Goal: Transaction & Acquisition: Book appointment/travel/reservation

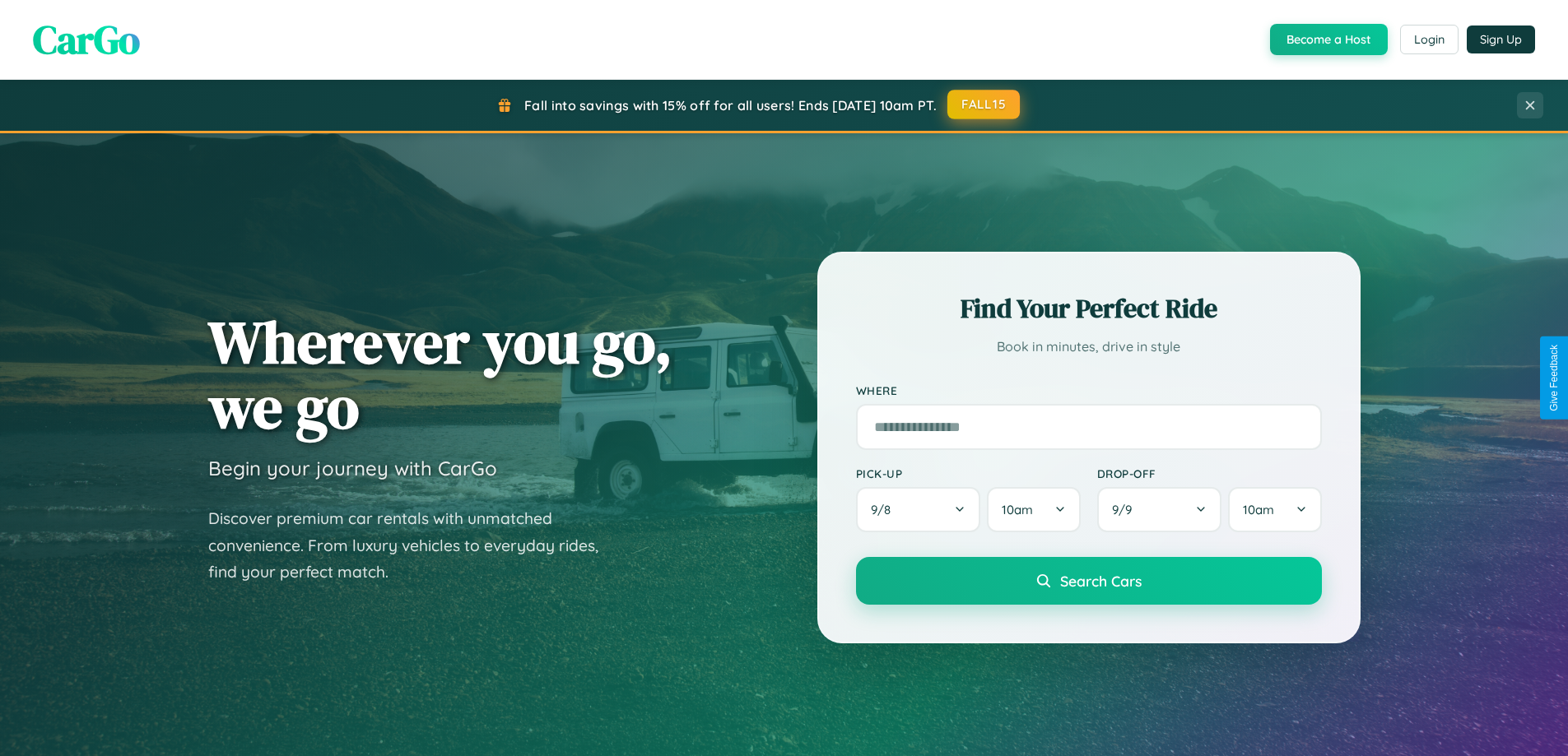
click at [984, 104] on button "FALL15" at bounding box center [984, 104] width 73 height 30
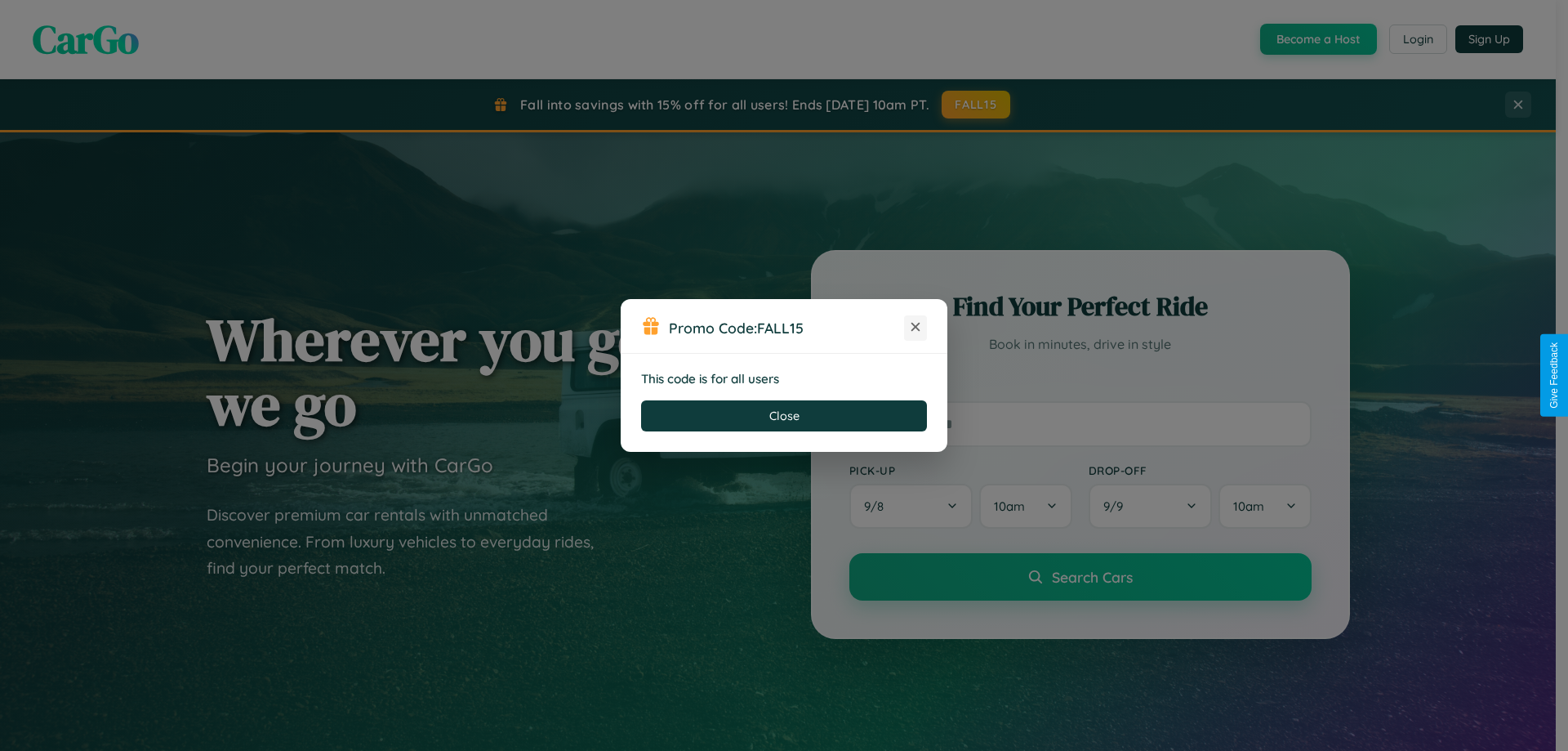
click at [915, 328] on icon at bounding box center [915, 327] width 17 height 17
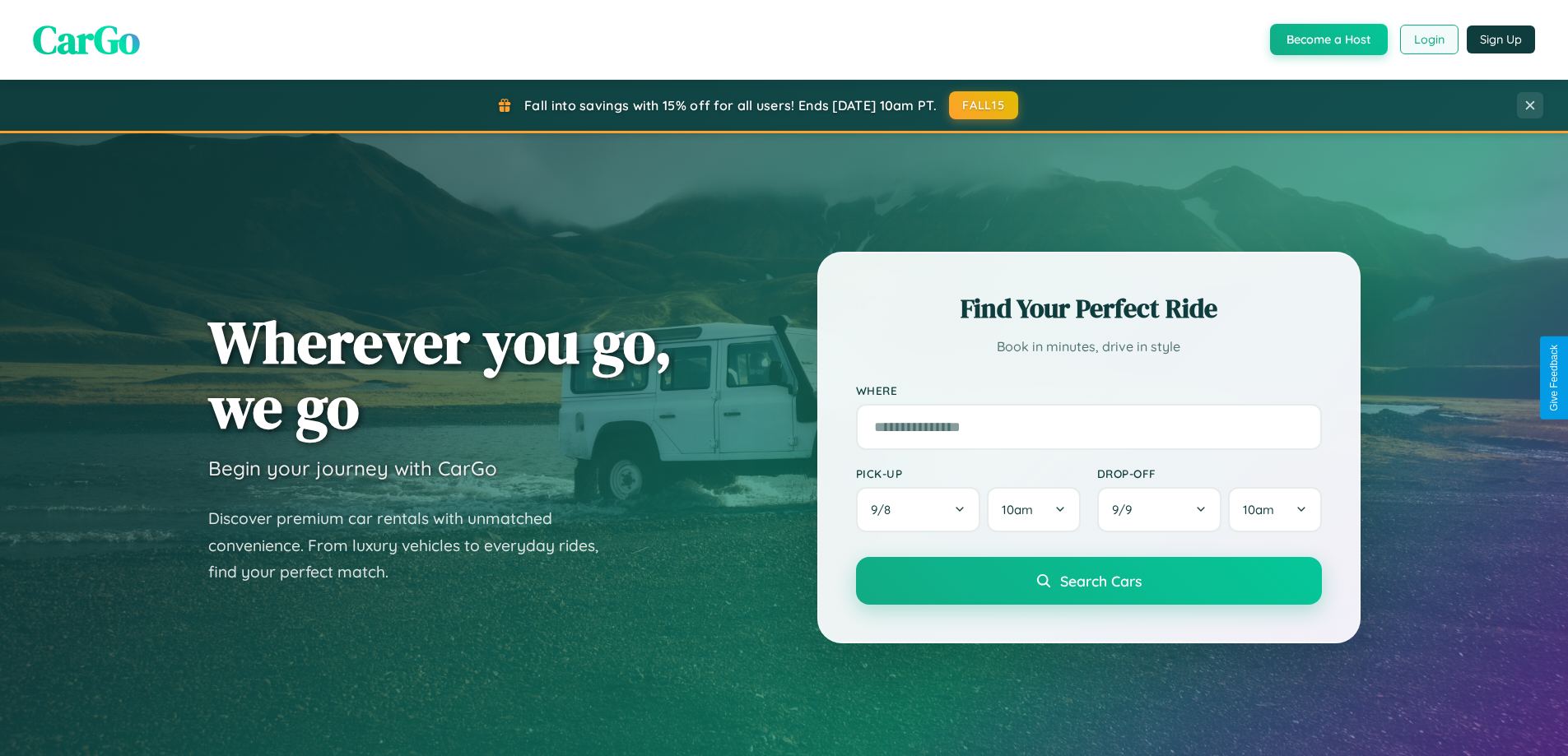
click at [1428, 39] on button "Login" at bounding box center [1429, 39] width 59 height 30
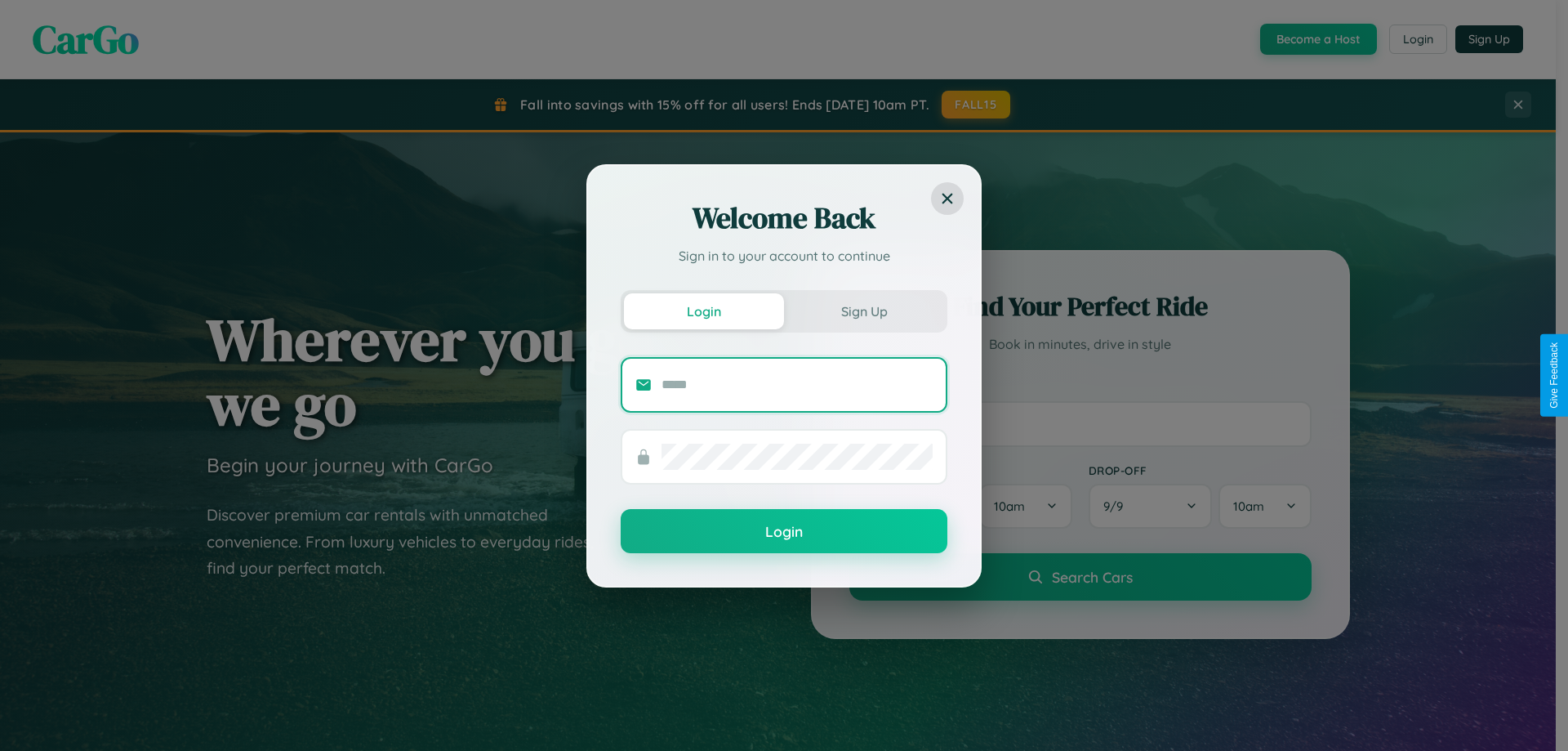
click at [797, 384] on input "text" at bounding box center [797, 385] width 271 height 26
type input "**********"
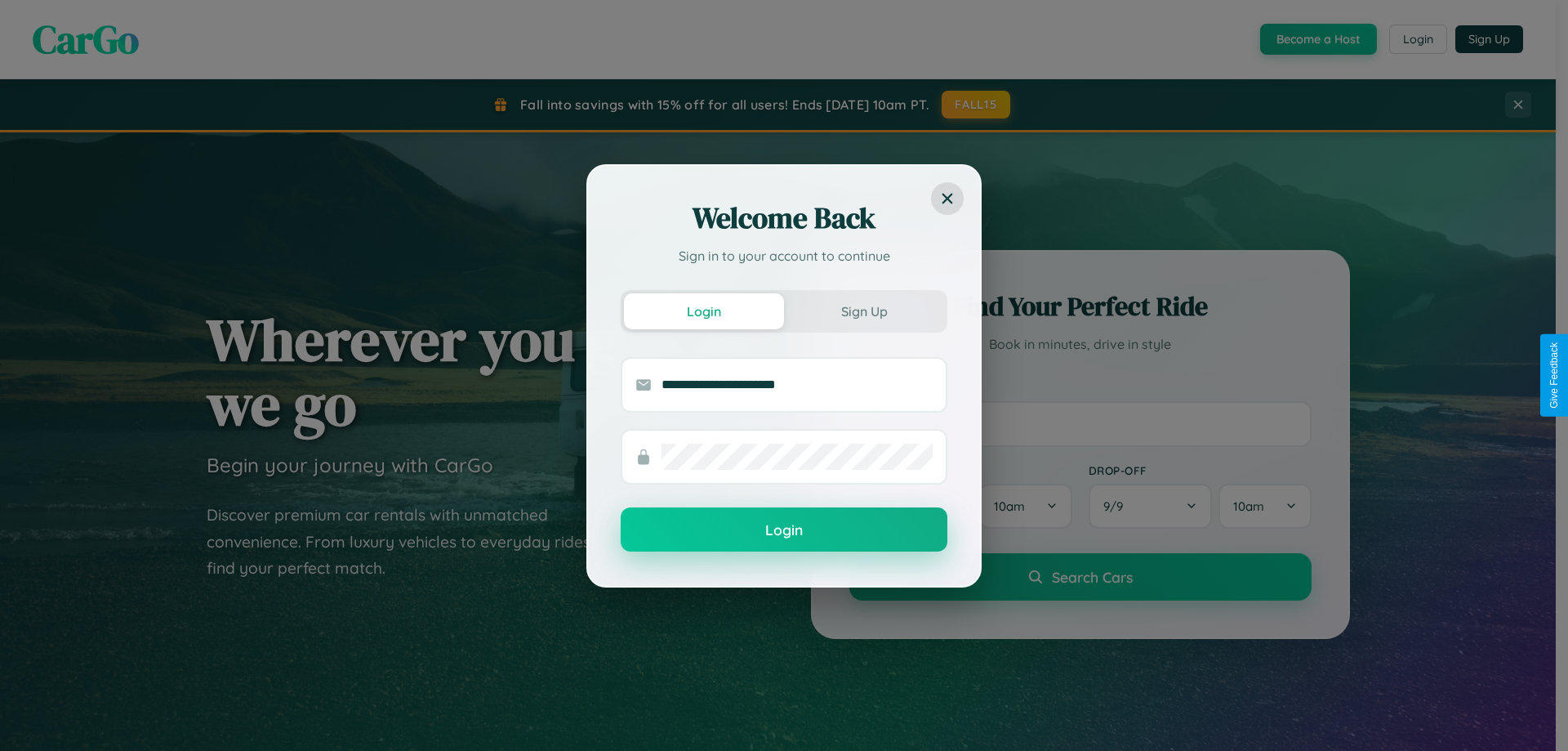
click at [784, 531] on button "Login" at bounding box center [784, 530] width 327 height 44
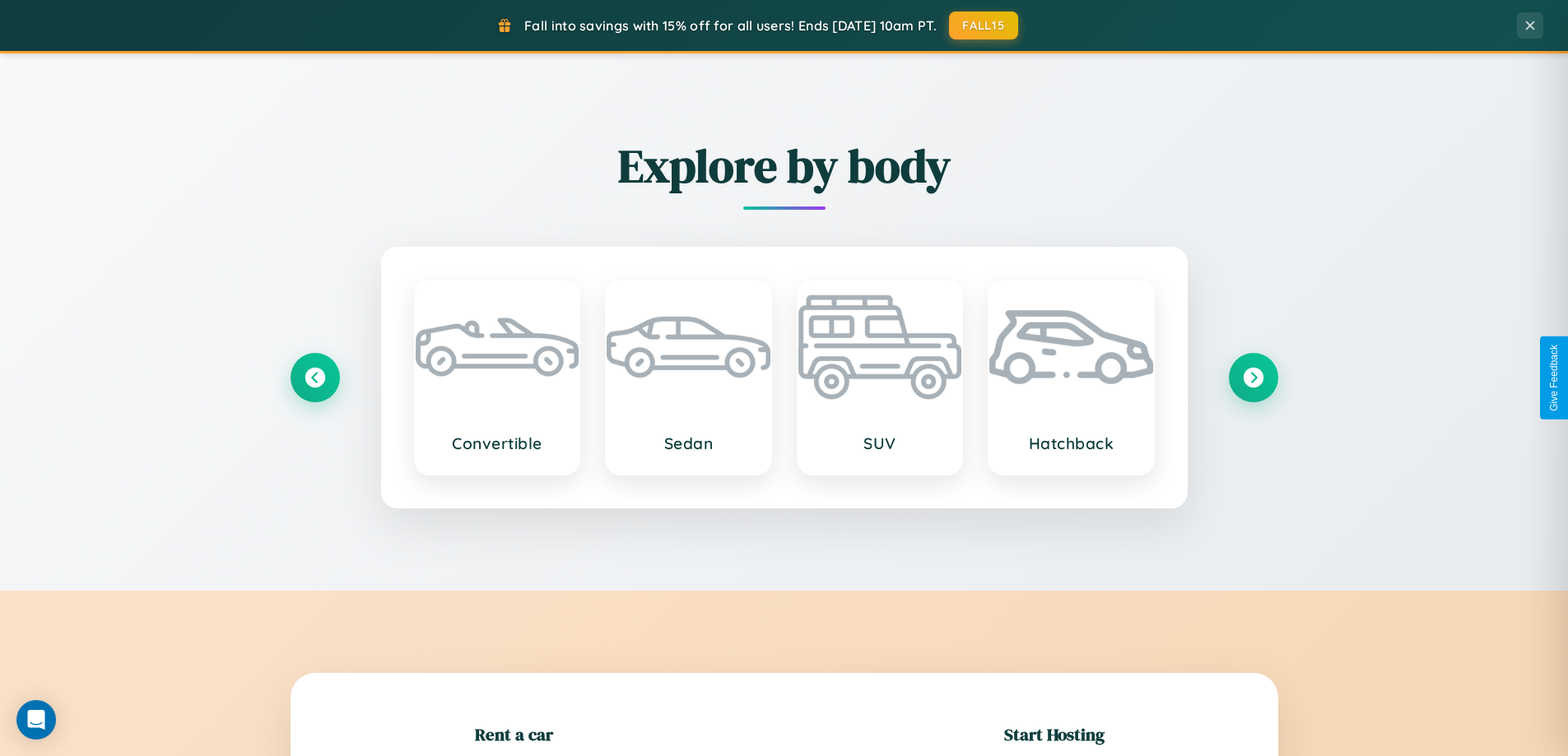
scroll to position [355, 0]
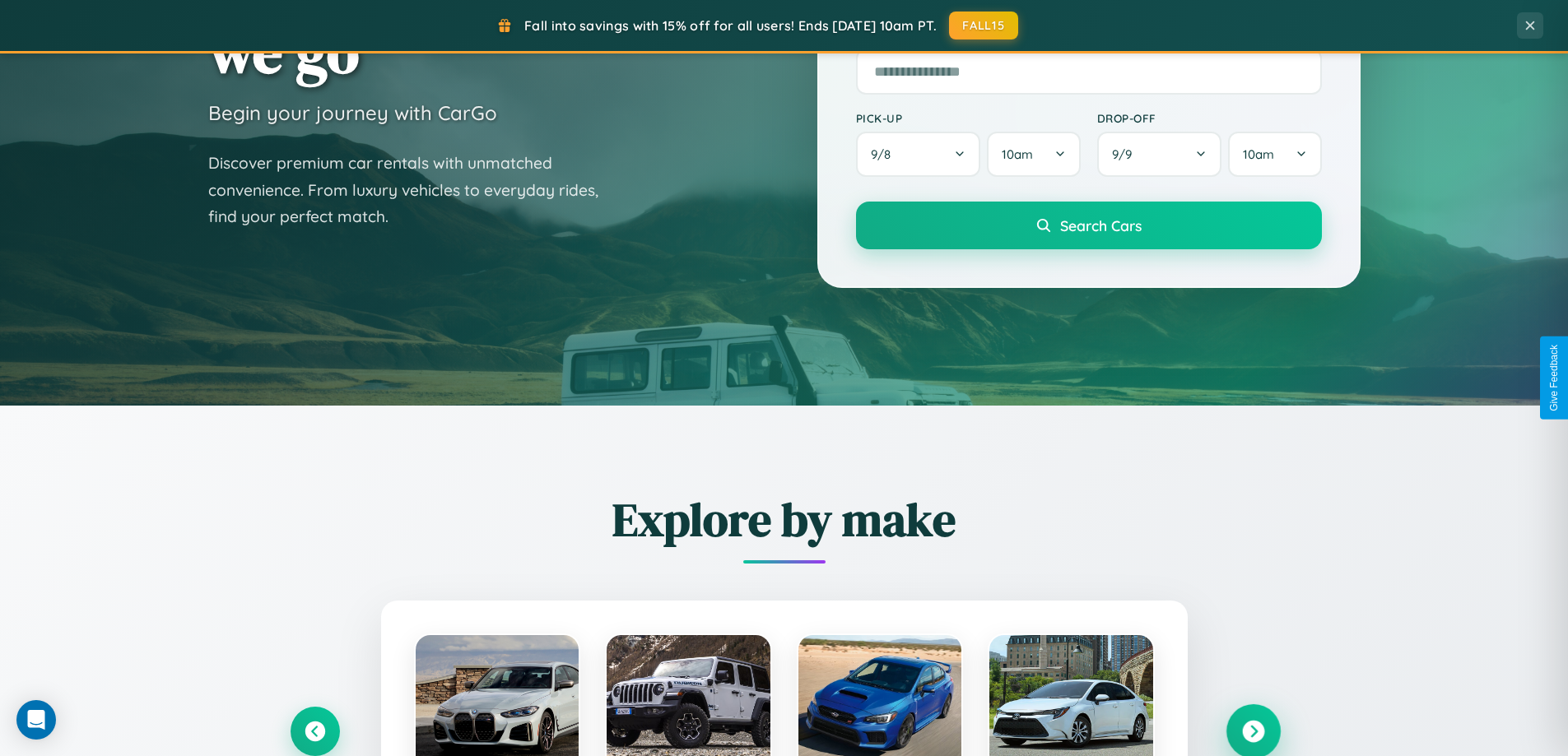
click at [1253, 732] on icon at bounding box center [1254, 732] width 22 height 22
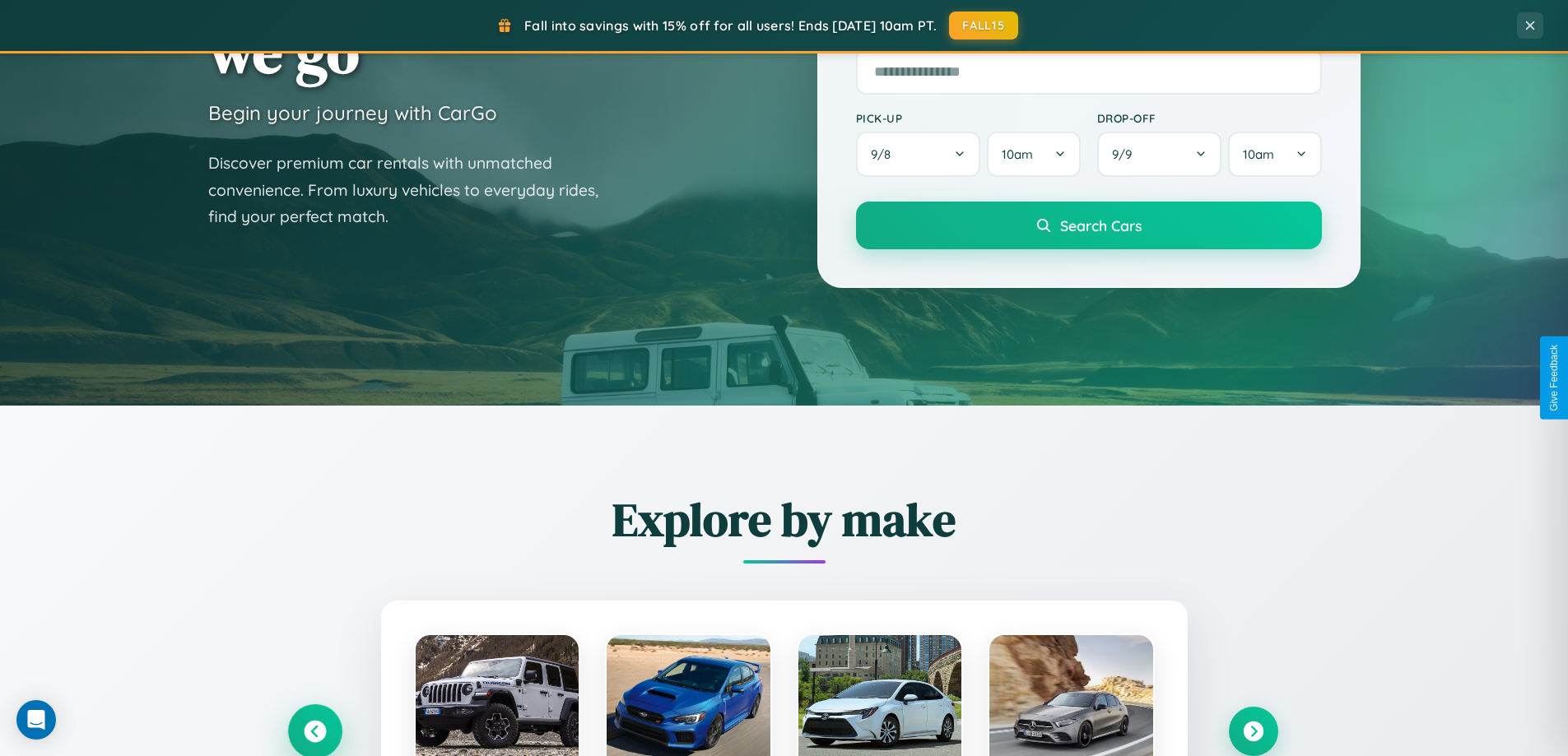
click at [314, 732] on icon at bounding box center [315, 732] width 22 height 22
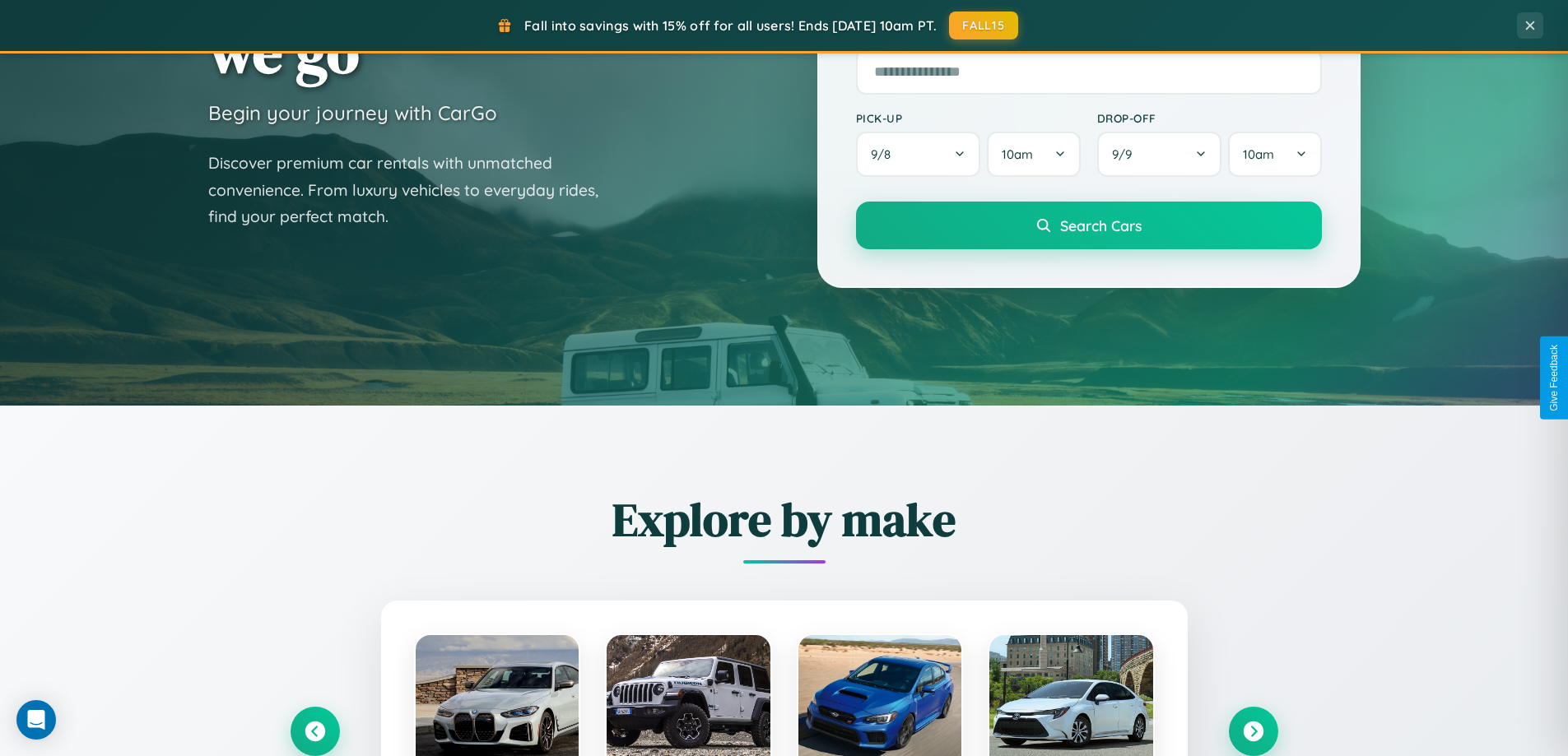
scroll to position [1647, 0]
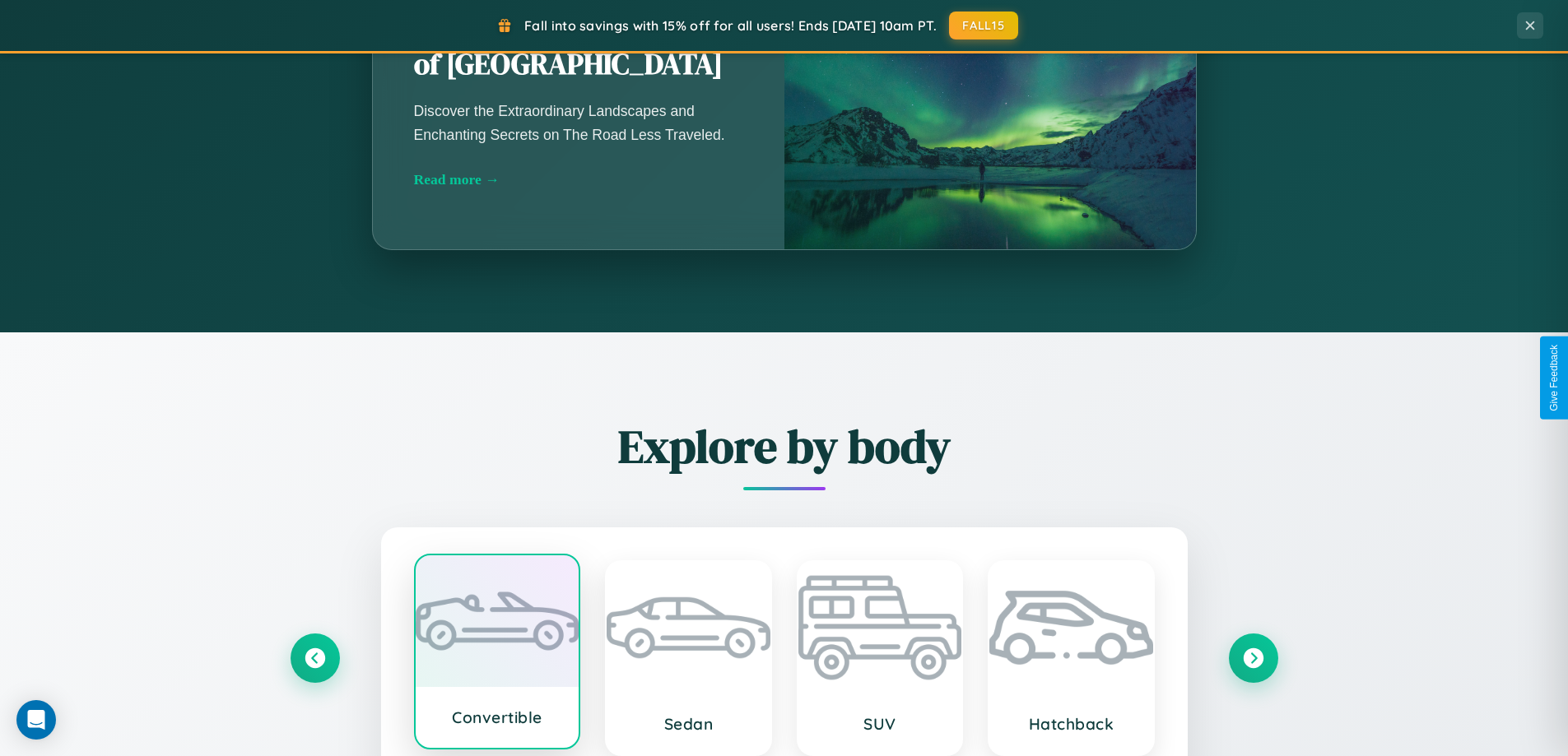
click at [496, 658] on div at bounding box center [498, 621] width 164 height 131
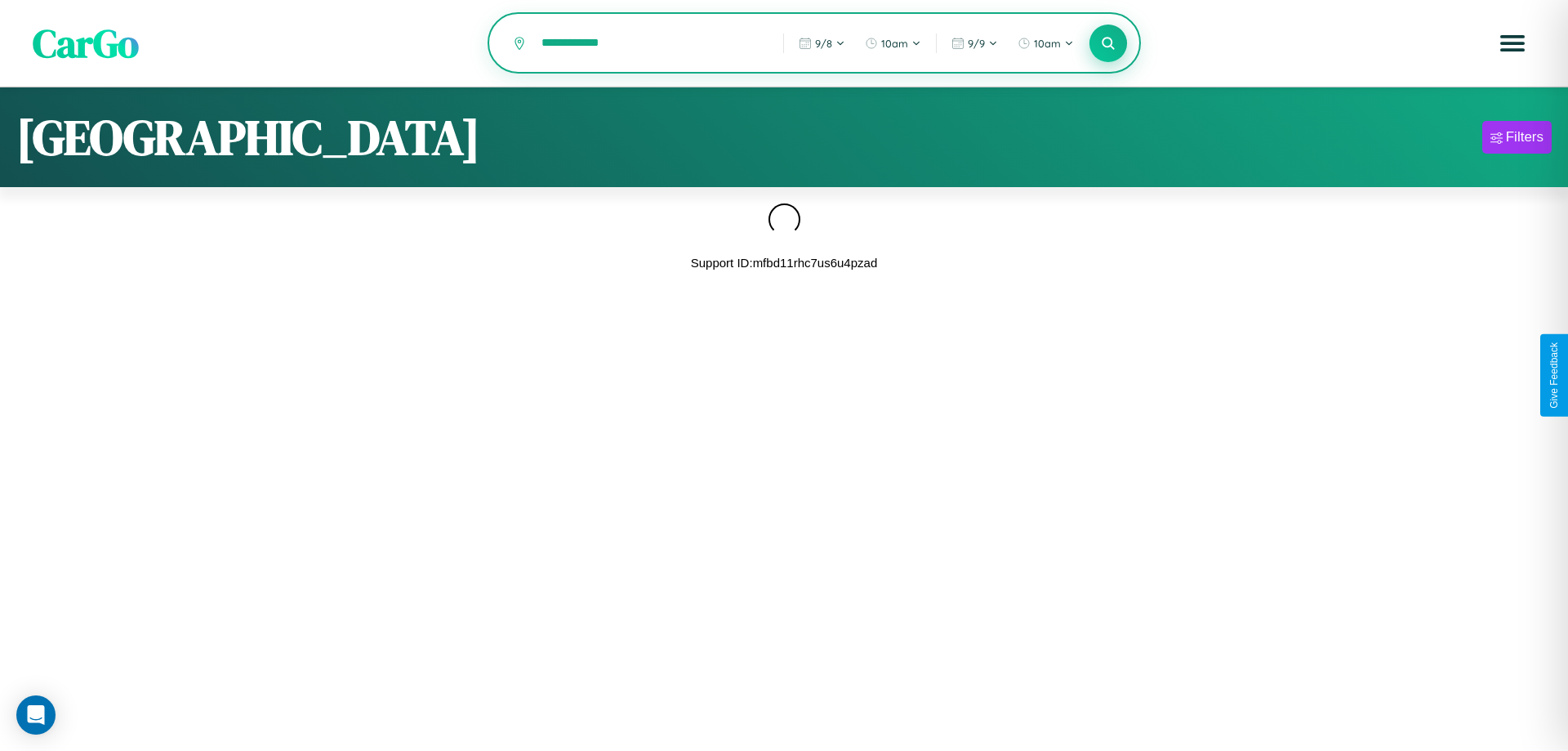
type input "**********"
click at [1109, 44] on icon at bounding box center [1108, 43] width 16 height 16
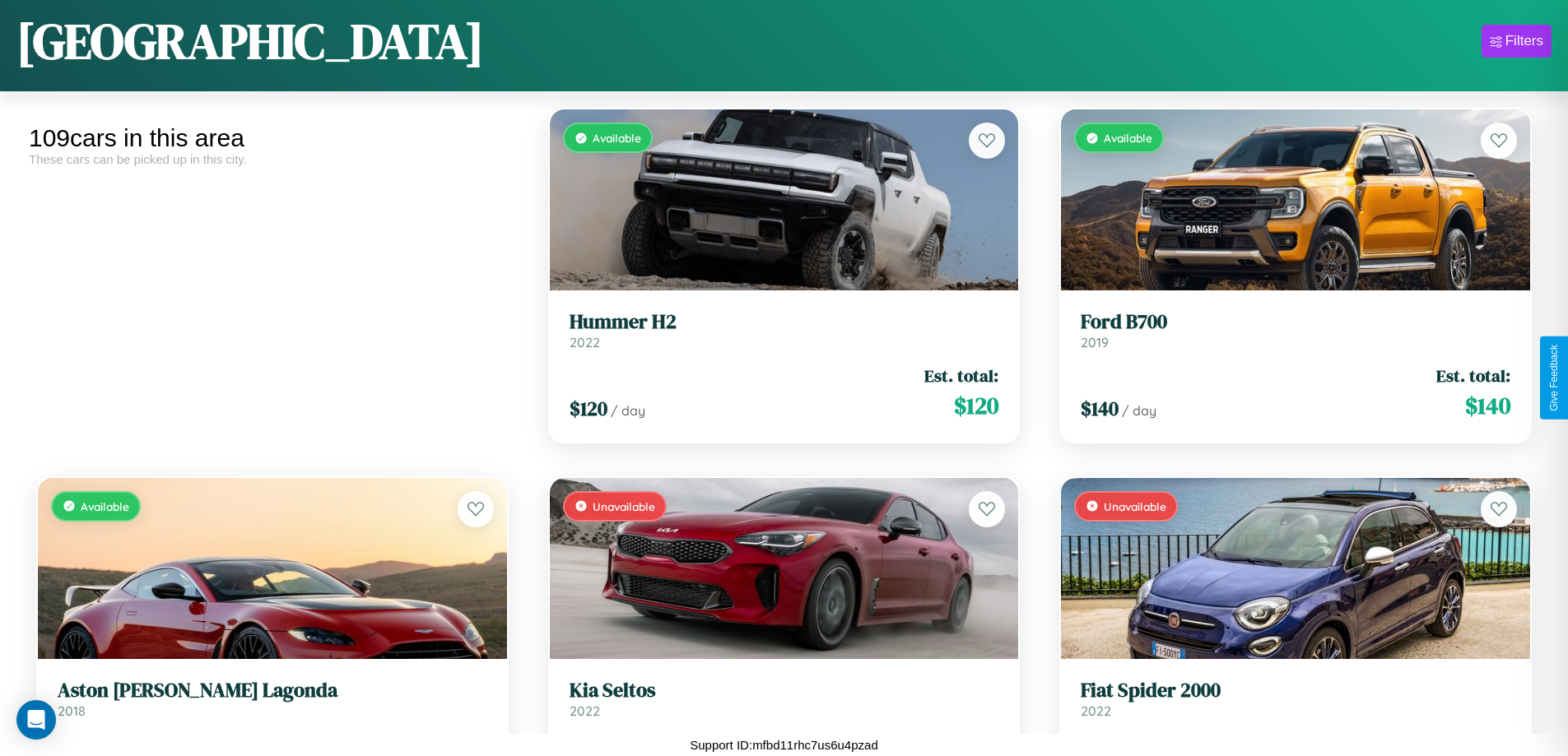
scroll to position [4283, 0]
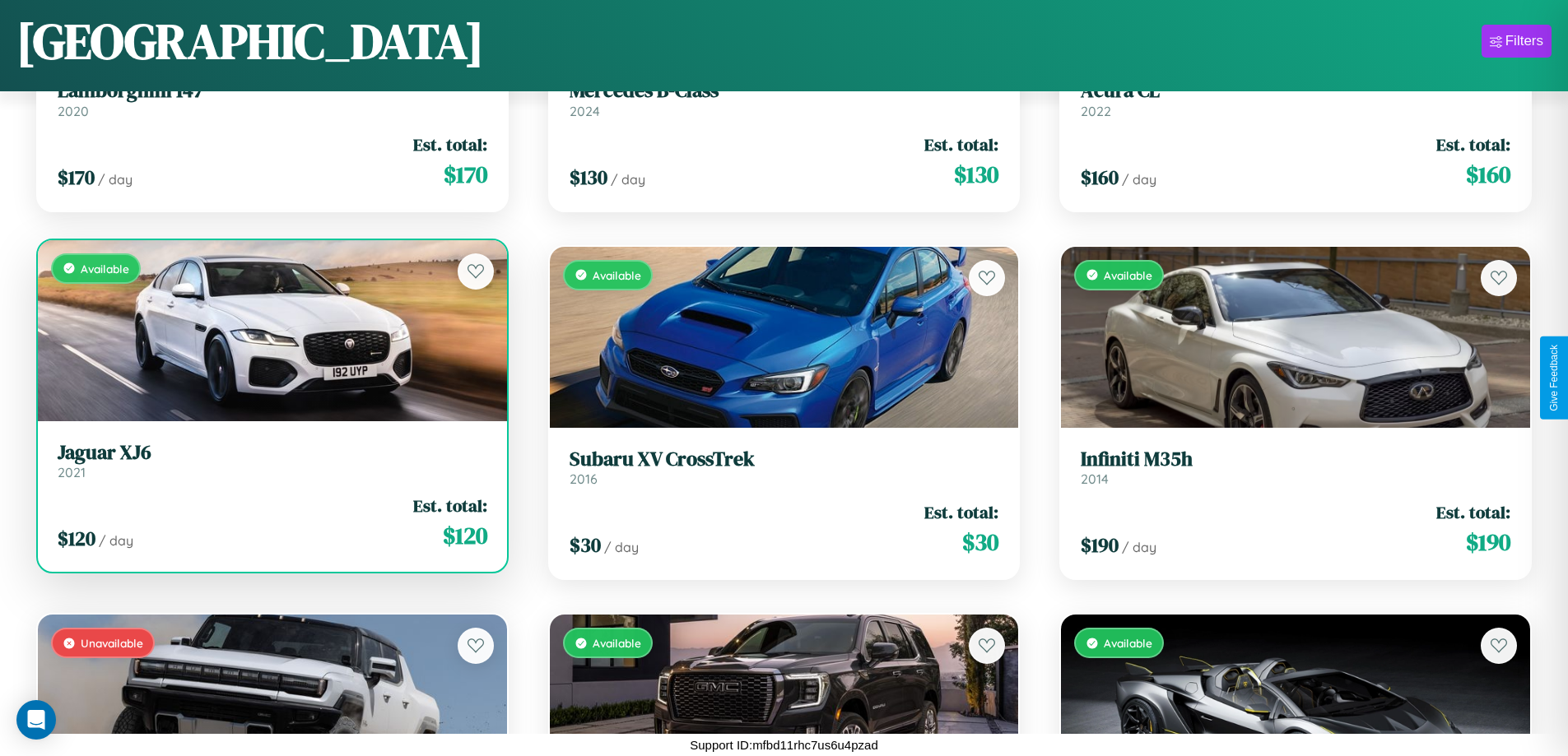
click at [270, 465] on link "Jaguar XJ6 2021" at bounding box center [272, 460] width 430 height 40
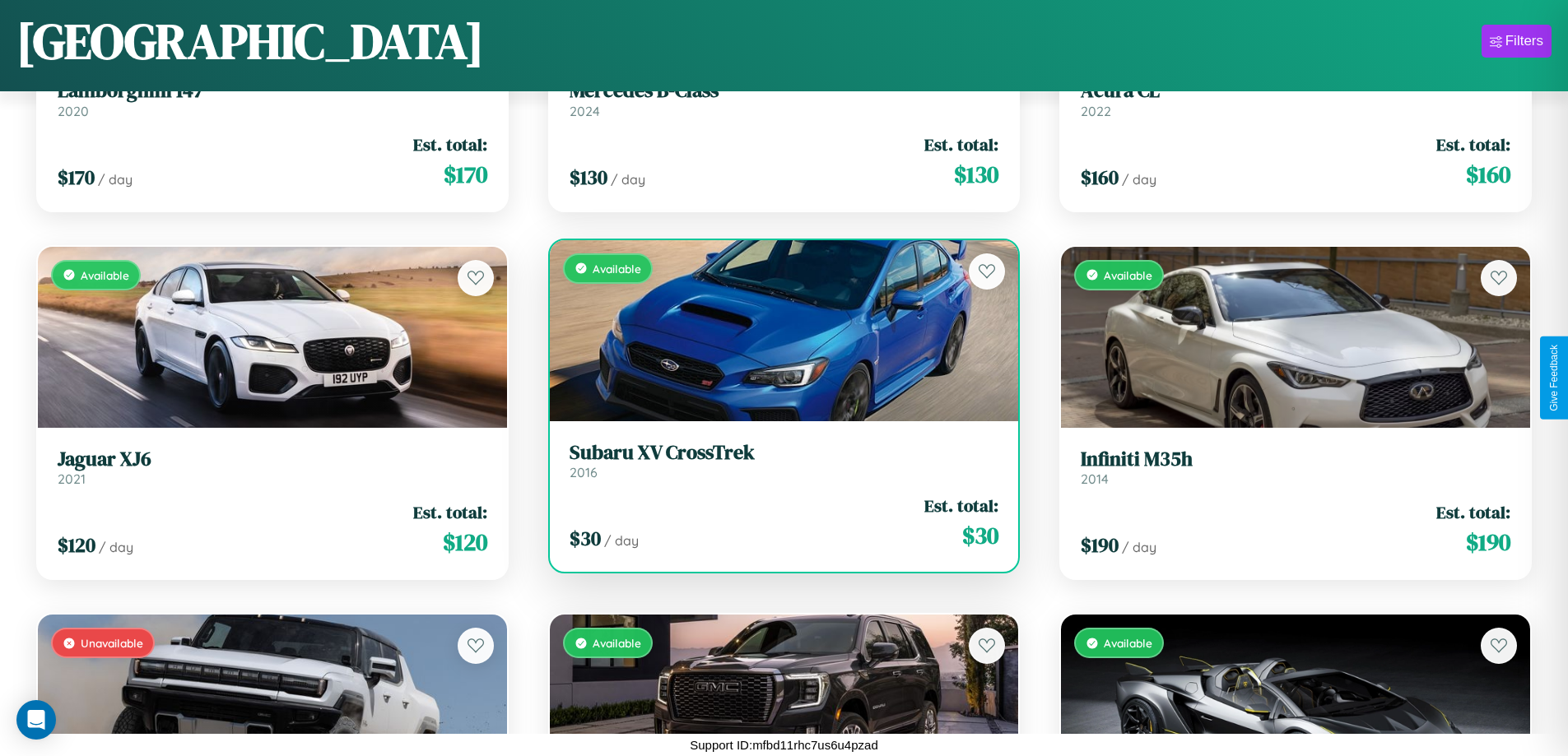
scroll to position [3915, 0]
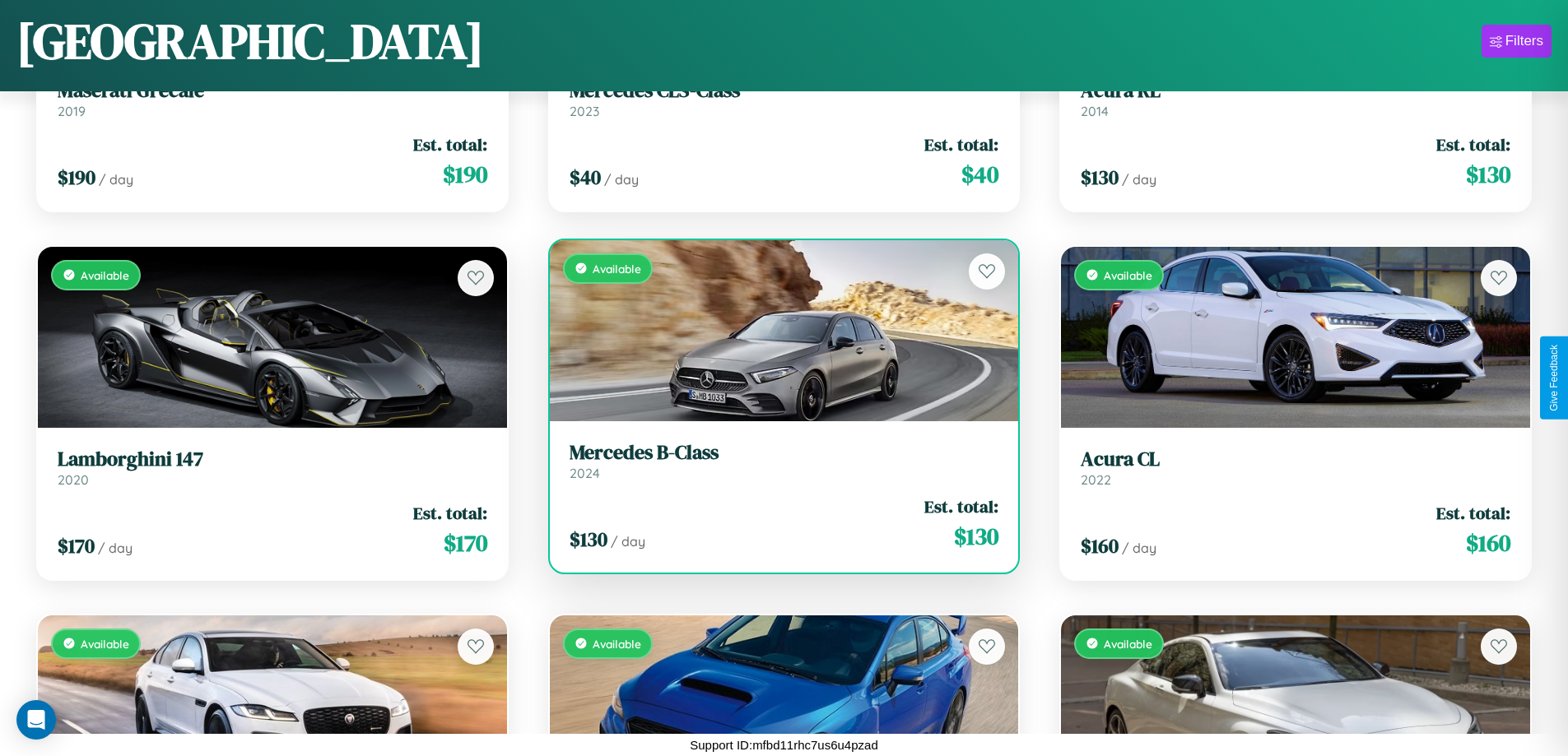
click at [777, 460] on h3 "Mercedes B-Class" at bounding box center [784, 453] width 430 height 24
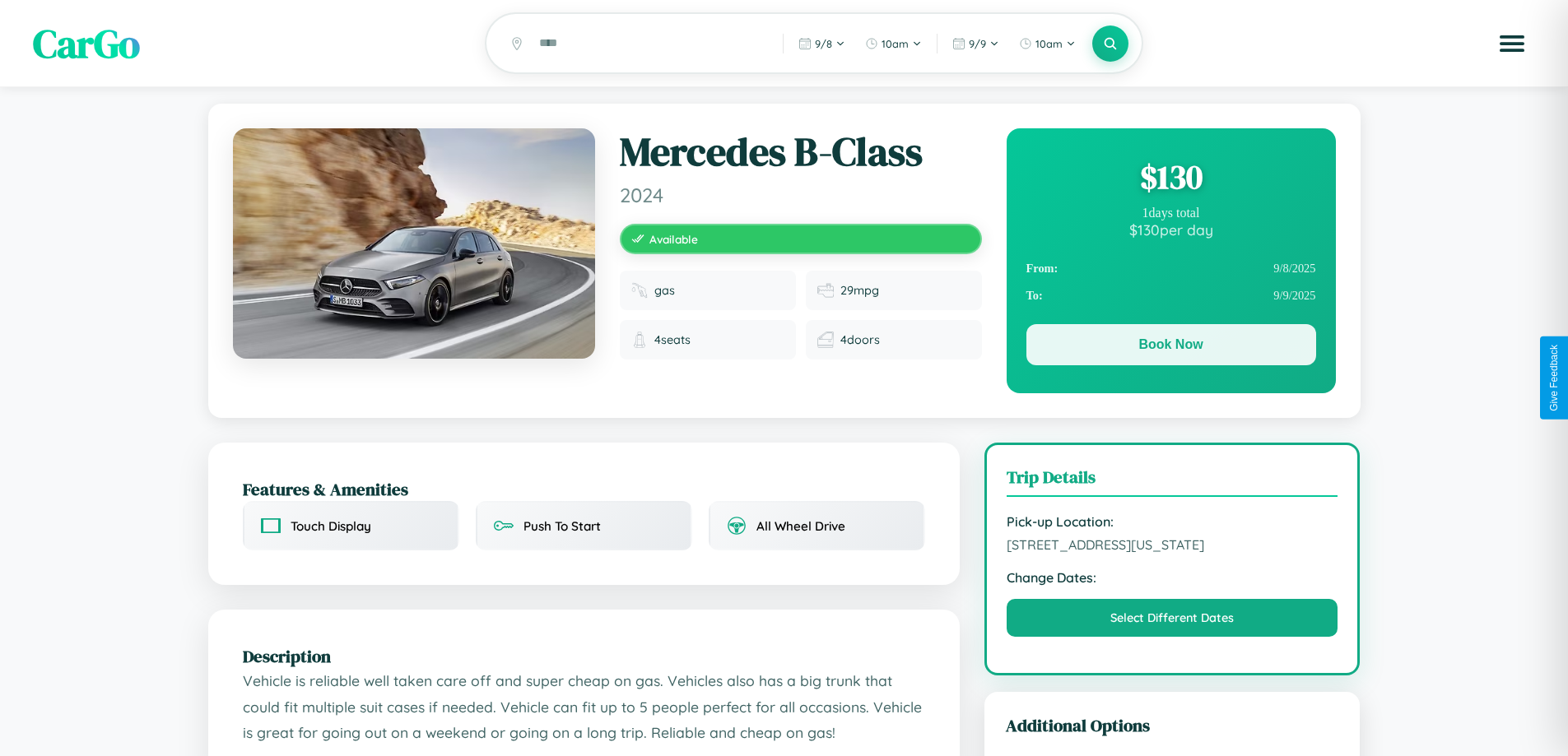
click at [1171, 347] on button "Book Now" at bounding box center [1171, 345] width 290 height 41
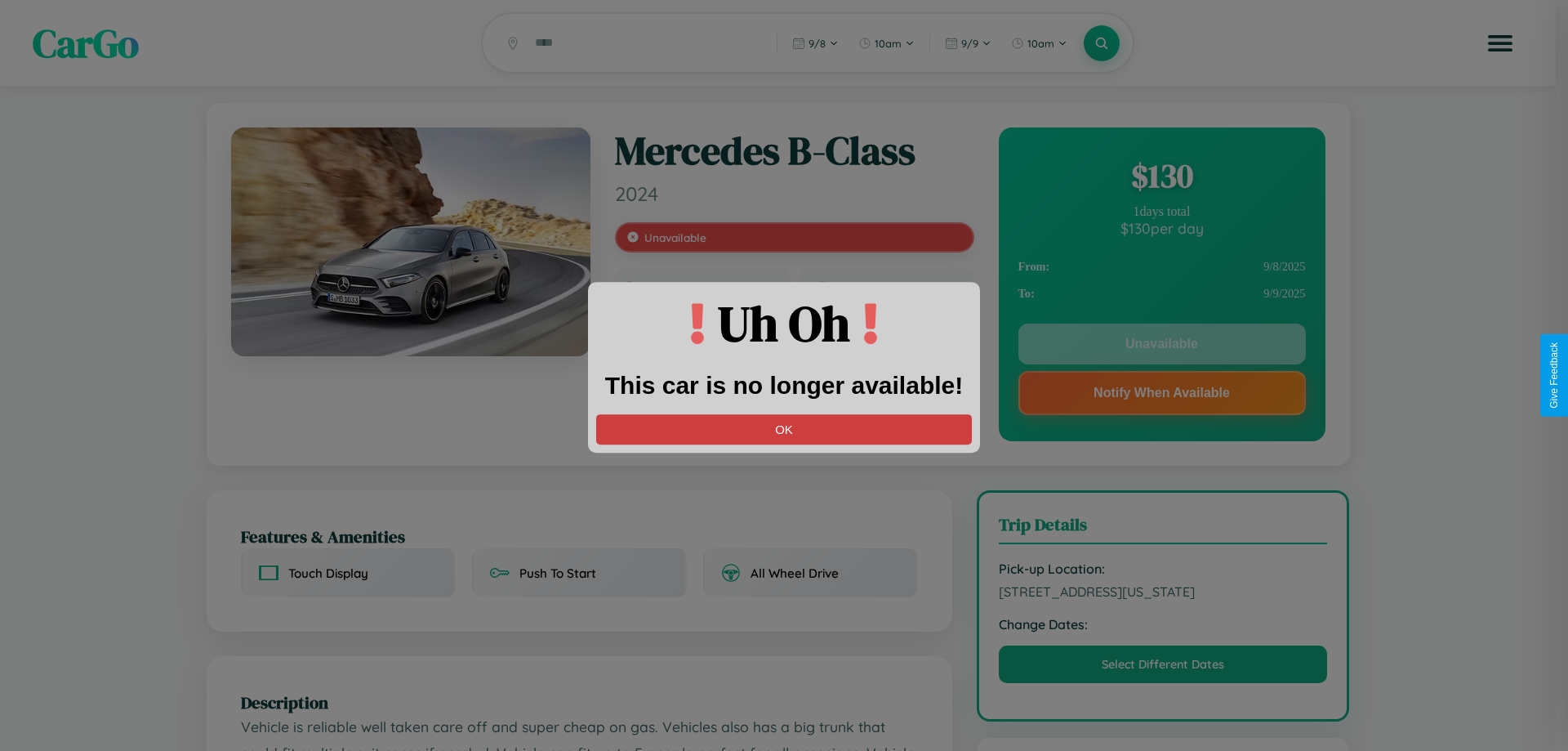
click at [784, 429] on button "OK" at bounding box center [784, 429] width 376 height 31
